Goal: Task Accomplishment & Management: Use online tool/utility

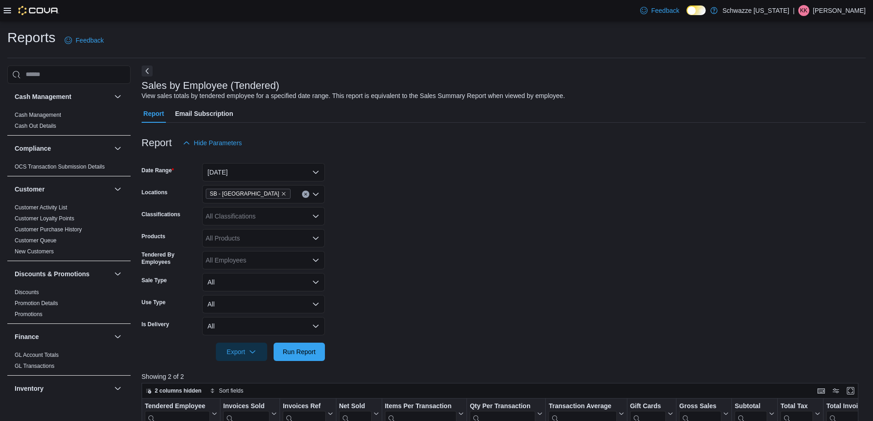
scroll to position [92, 0]
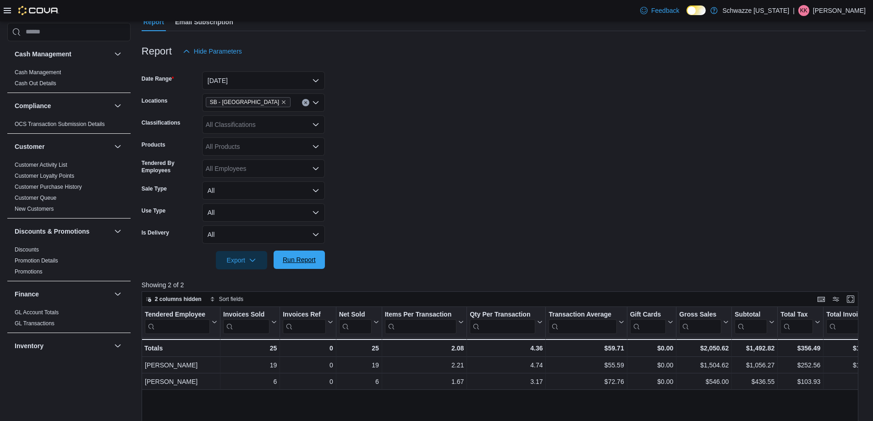
click at [286, 264] on span "Run Report" at bounding box center [299, 259] width 33 height 9
click at [298, 263] on span "Run Report" at bounding box center [299, 259] width 33 height 9
click at [297, 261] on span "Run Report" at bounding box center [299, 259] width 33 height 9
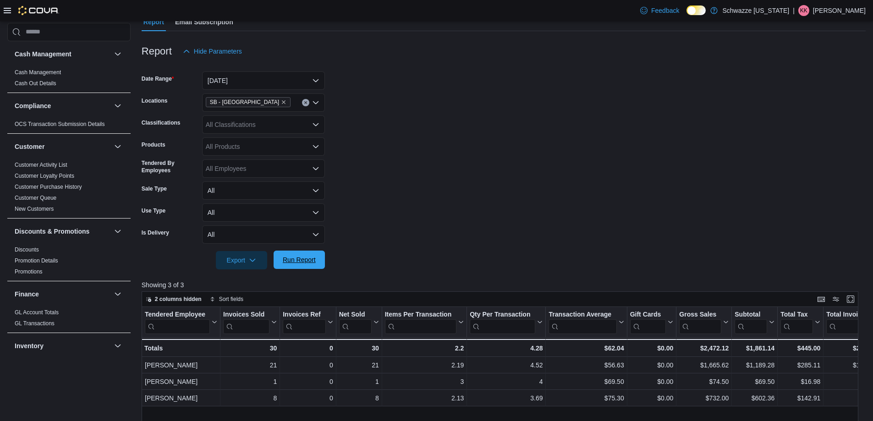
click at [297, 261] on span "Run Report" at bounding box center [299, 259] width 33 height 9
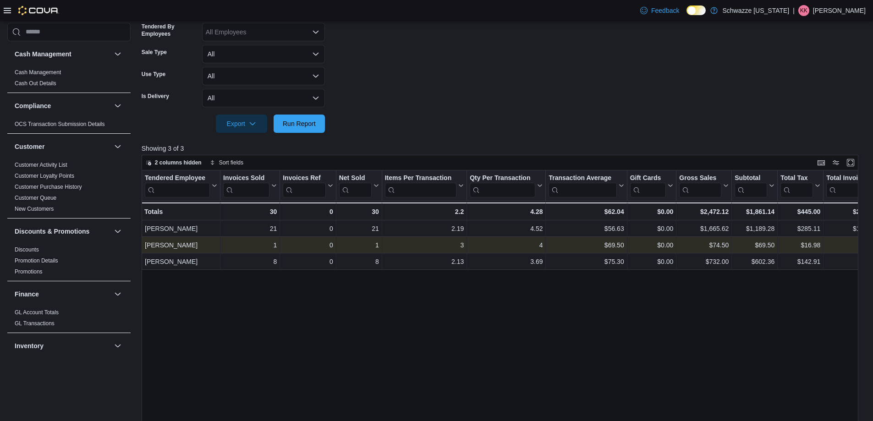
scroll to position [229, 0]
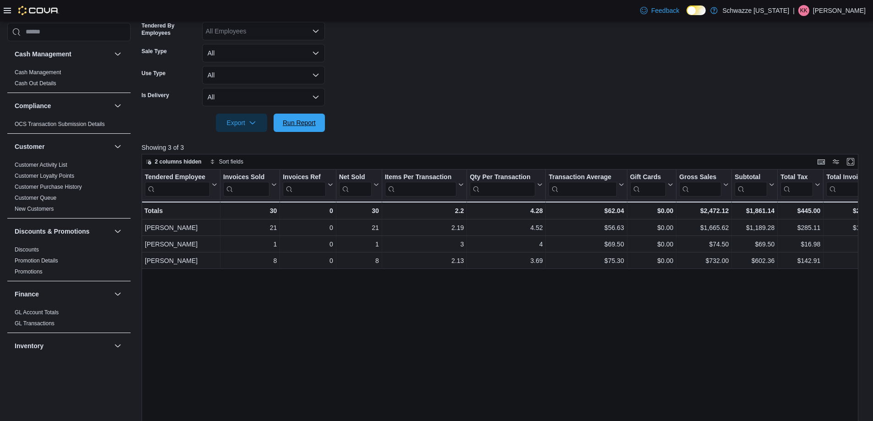
drag, startPoint x: 299, startPoint y: 125, endPoint x: 760, endPoint y: 37, distance: 469.2
click at [298, 125] on span "Run Report" at bounding box center [299, 122] width 33 height 9
click at [305, 122] on span "Run Report" at bounding box center [299, 122] width 33 height 9
click at [313, 127] on span "Run Report" at bounding box center [299, 122] width 33 height 9
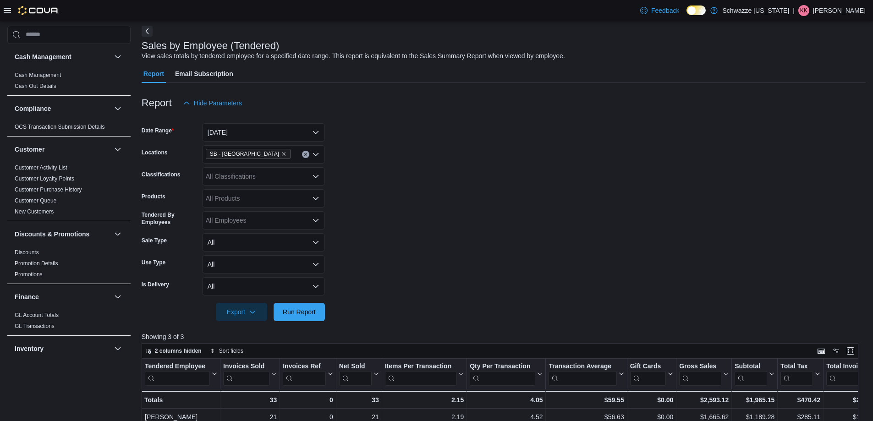
scroll to position [0, 0]
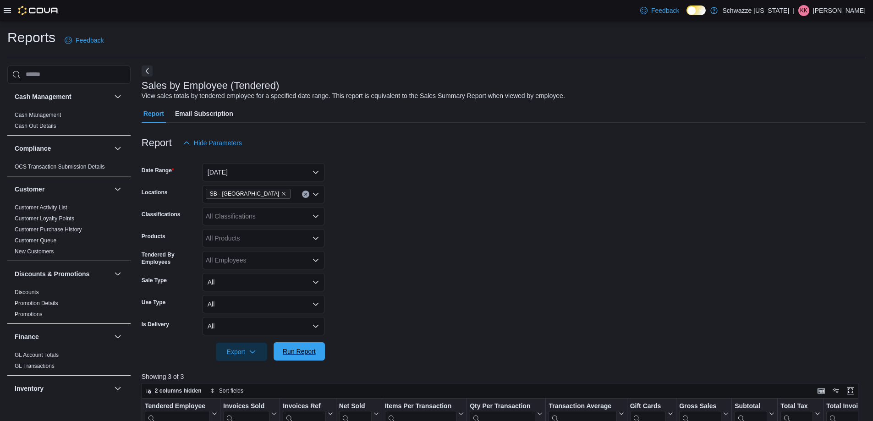
click at [302, 351] on span "Run Report" at bounding box center [299, 351] width 33 height 9
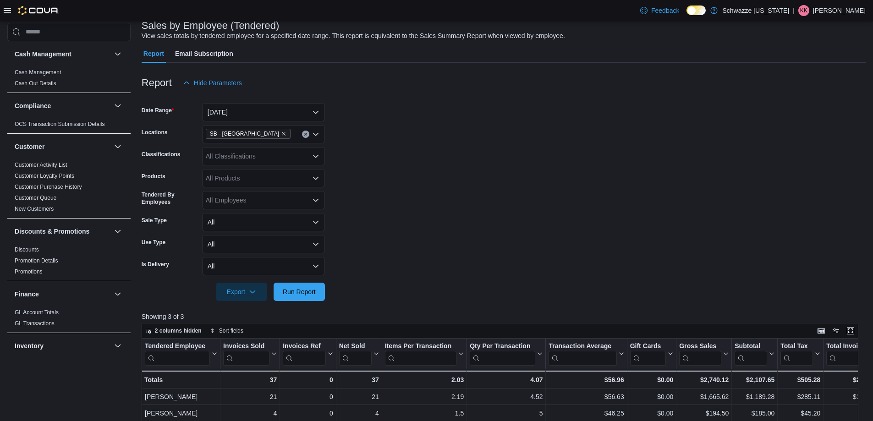
scroll to position [138, 0]
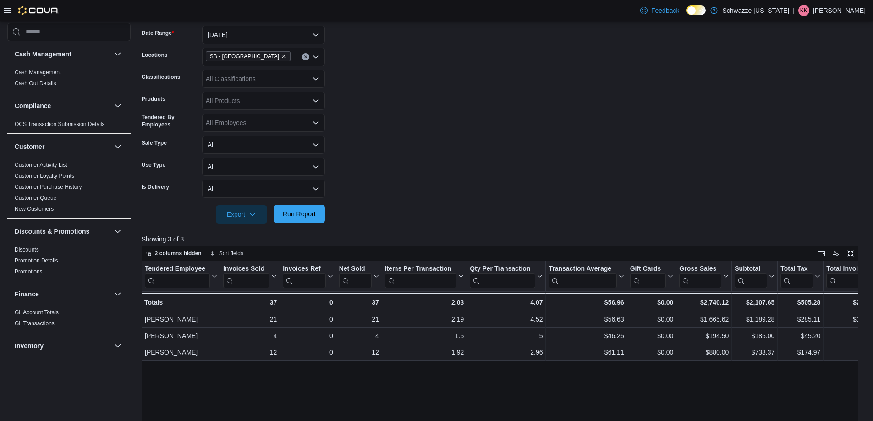
click at [298, 218] on span "Run Report" at bounding box center [299, 214] width 33 height 9
click at [298, 219] on span "Run Report" at bounding box center [299, 214] width 40 height 18
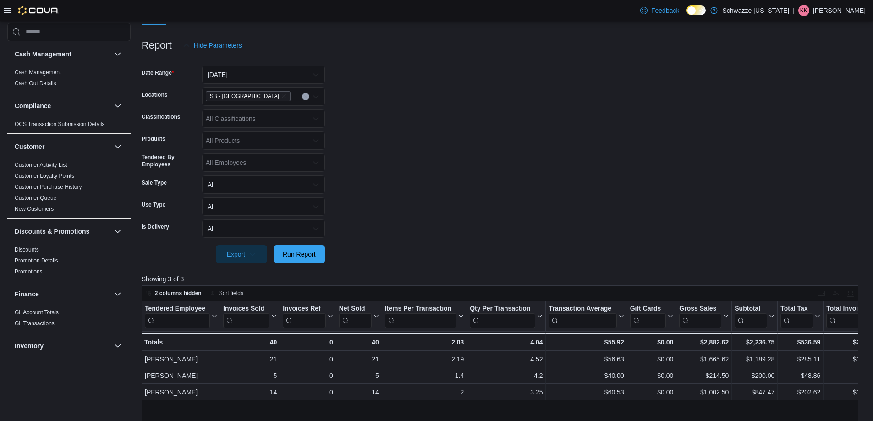
scroll to position [183, 0]
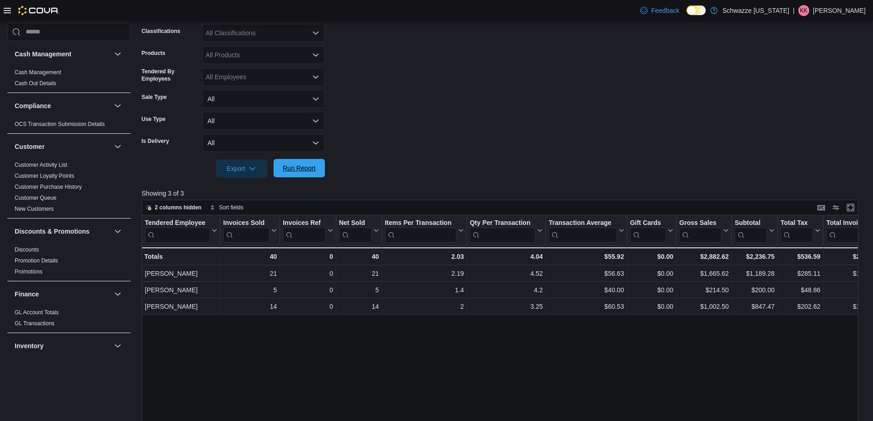
click at [300, 173] on span "Run Report" at bounding box center [299, 168] width 33 height 9
click at [318, 169] on span "Run Report" at bounding box center [299, 168] width 40 height 18
click at [295, 175] on span "Run Report" at bounding box center [299, 168] width 40 height 18
click at [293, 166] on span "Run Report" at bounding box center [299, 168] width 33 height 9
